Goal: Information Seeking & Learning: Learn about a topic

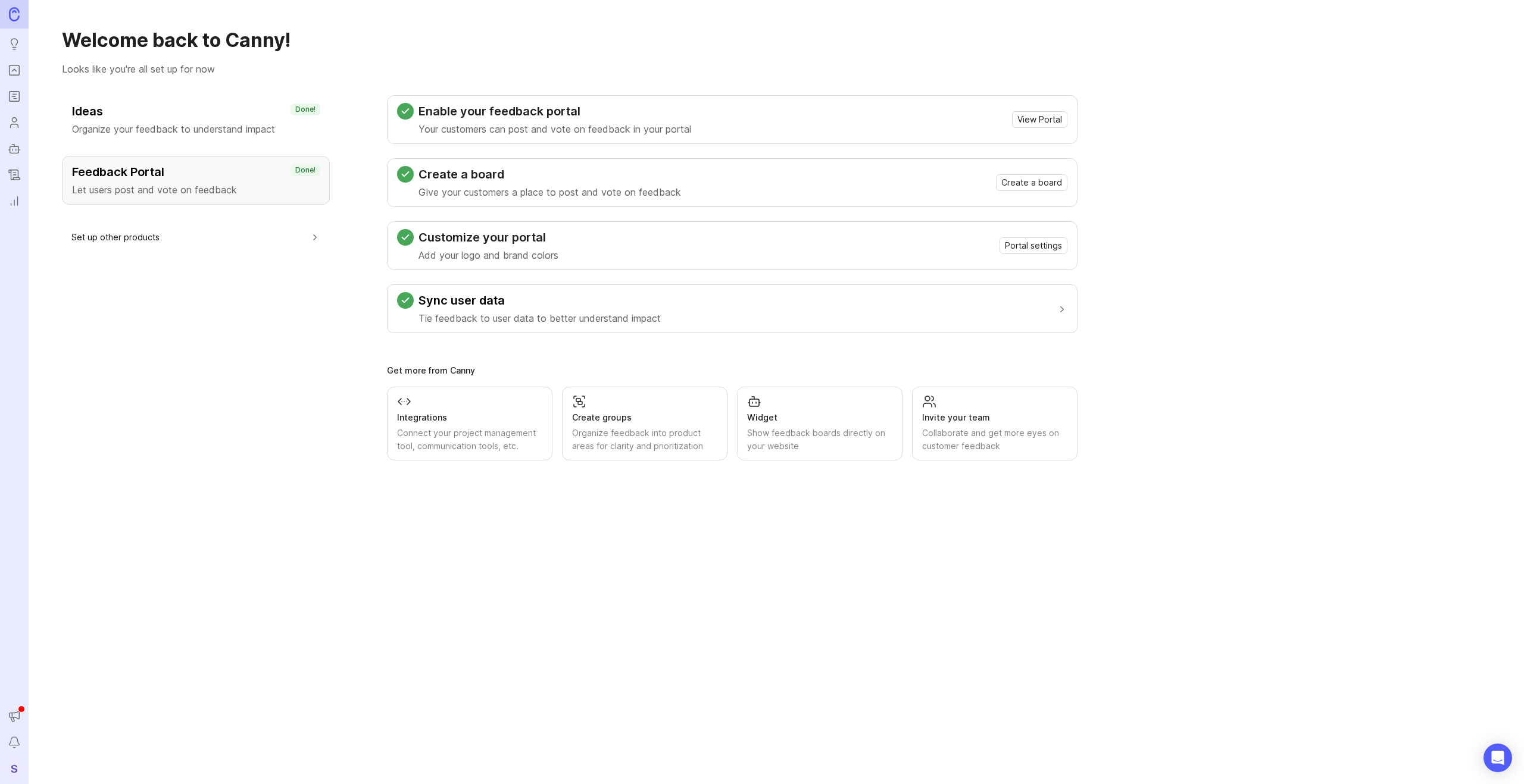
click at [14, 93] on icon "Roadmaps" at bounding box center [14, 96] width 13 height 14
click at [13, 129] on icon "Users" at bounding box center [14, 123] width 13 height 14
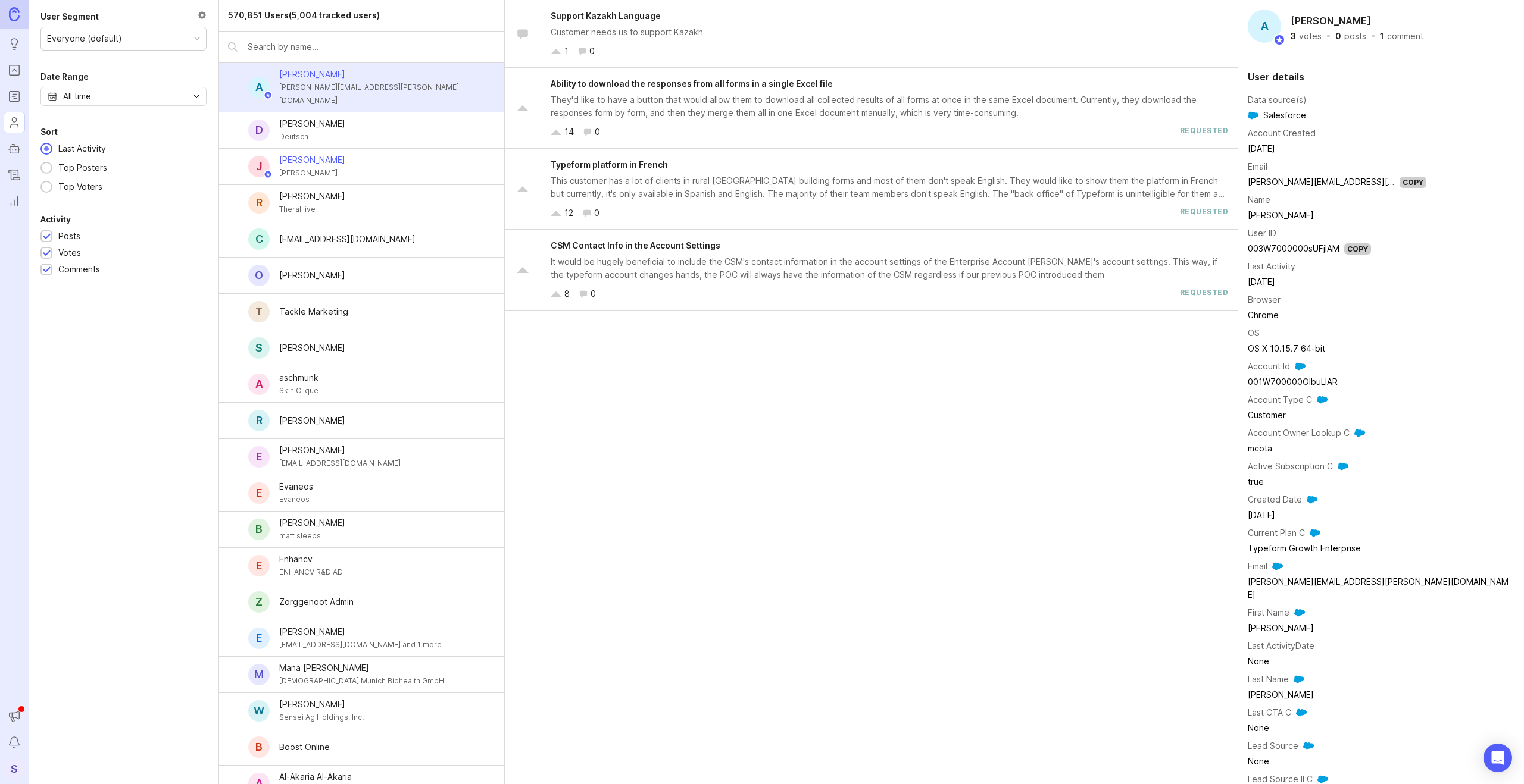
click at [16, 198] on icon "Reporting" at bounding box center [14, 201] width 13 height 14
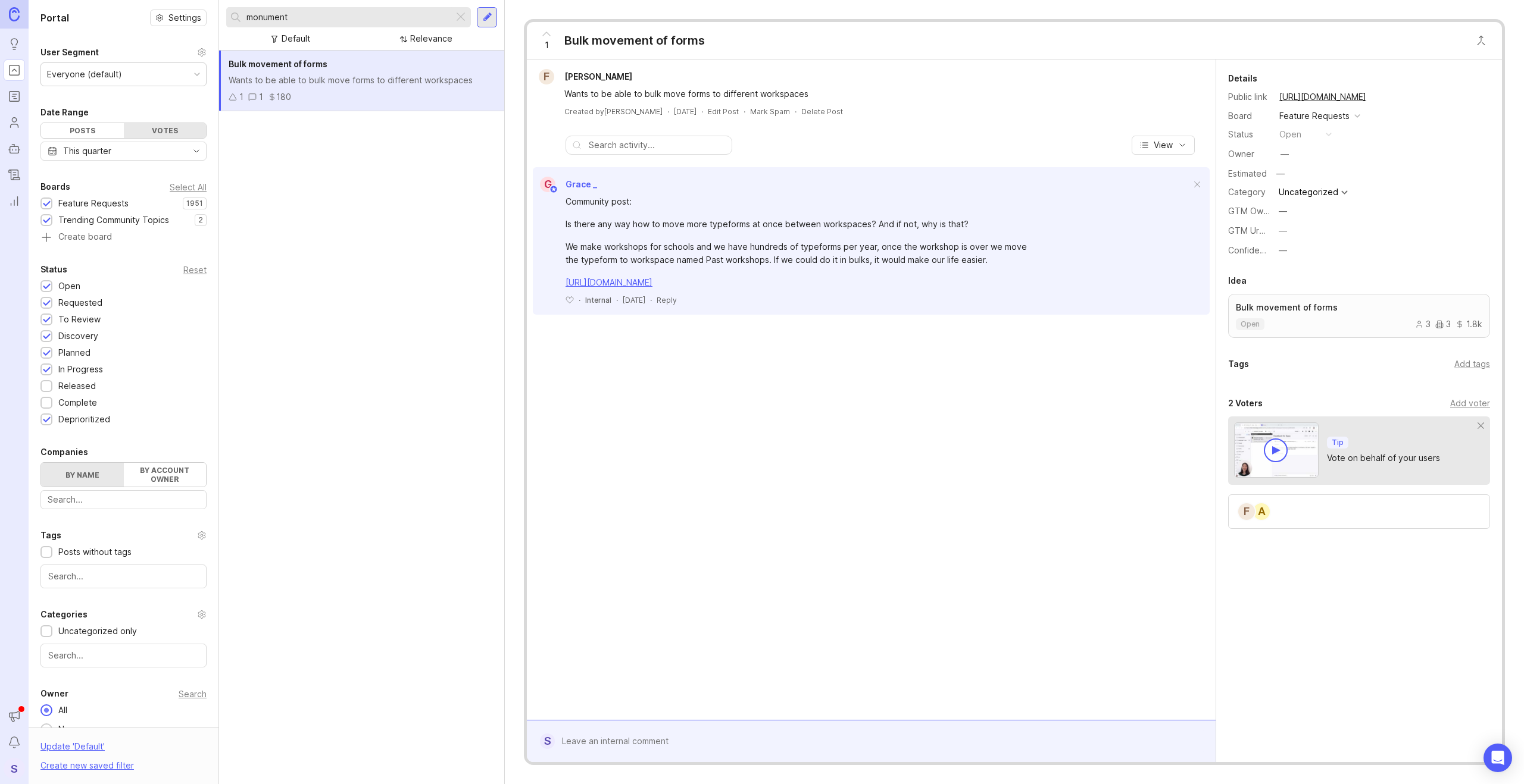
click at [464, 19] on div at bounding box center [461, 18] width 14 height 16
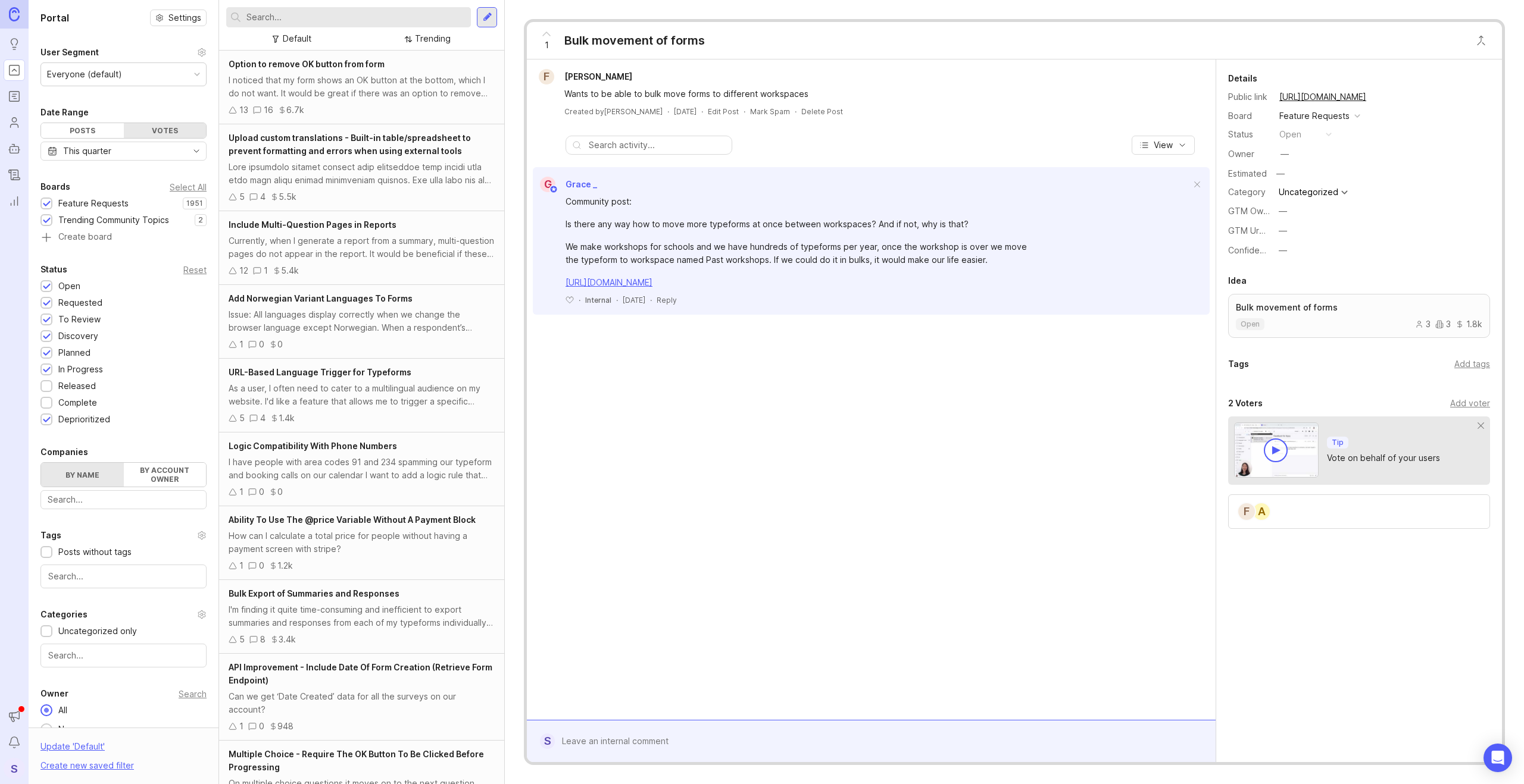
click at [260, 17] on input "text" at bounding box center [356, 17] width 220 height 13
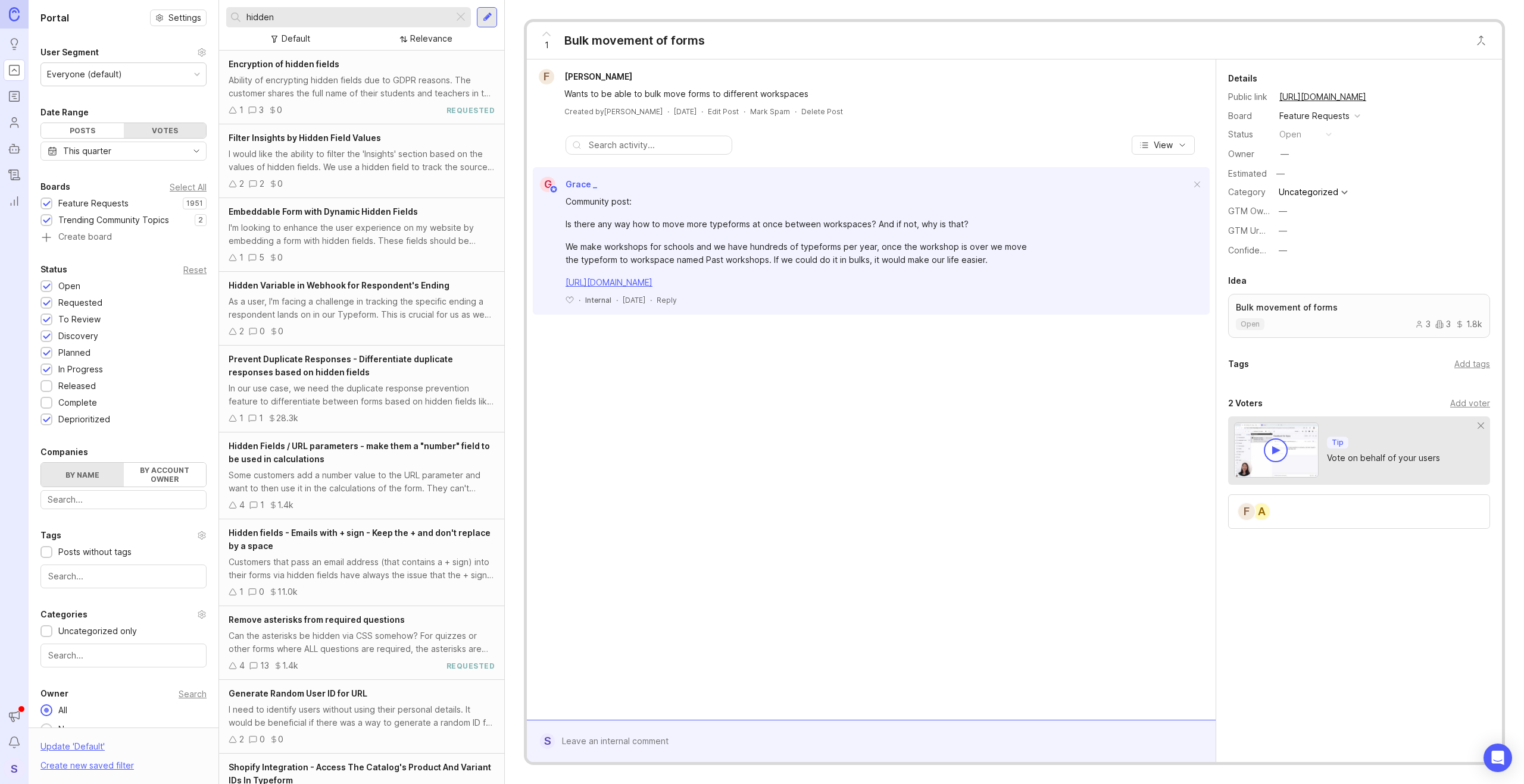
click at [295, 21] on input "hidden" at bounding box center [347, 17] width 202 height 13
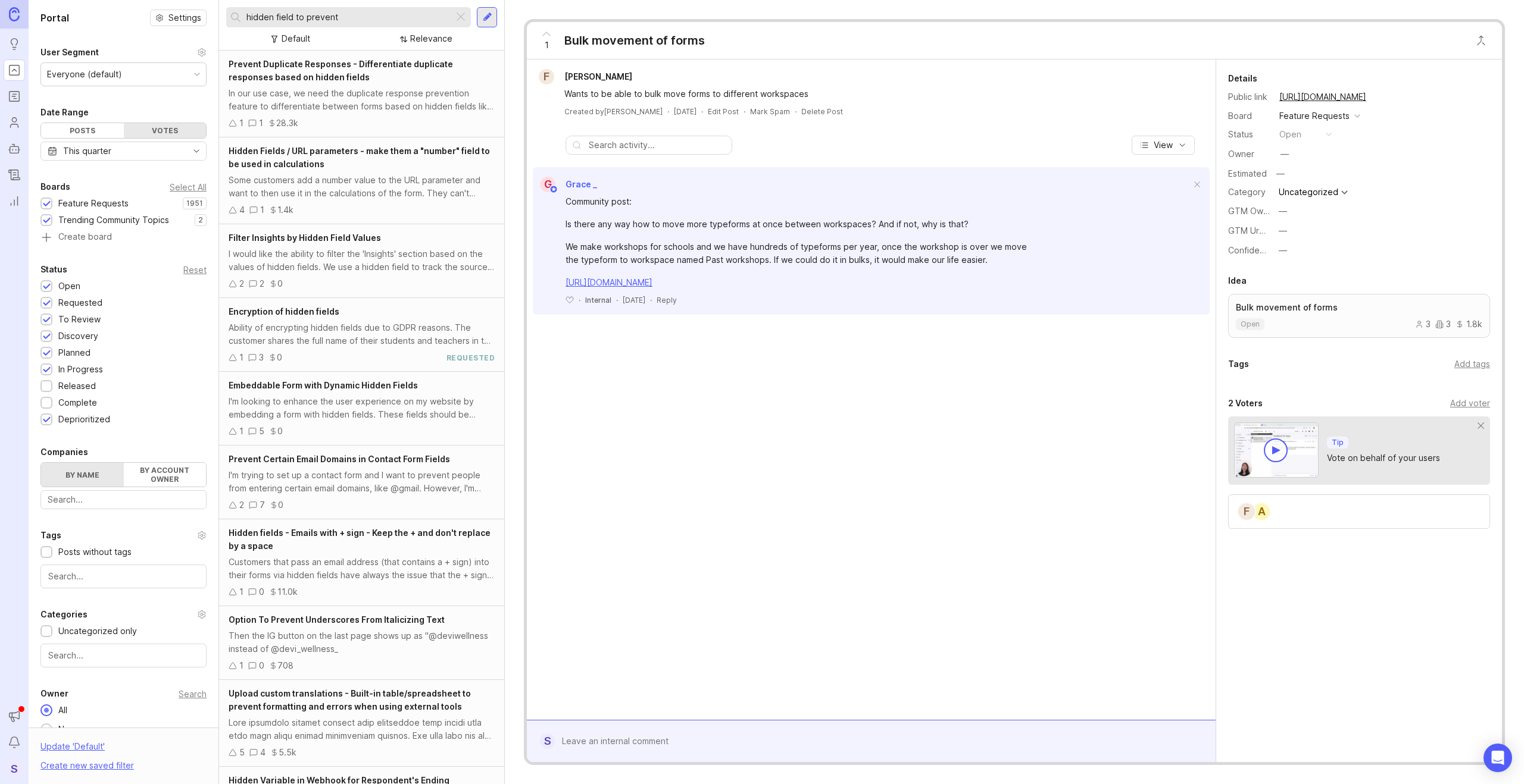
type input "hidden field to prevent"
click at [321, 94] on div "In our use case, we need the duplicate response prevention feature to different…" at bounding box center [361, 100] width 266 height 26
